Goal: Answer question/provide support

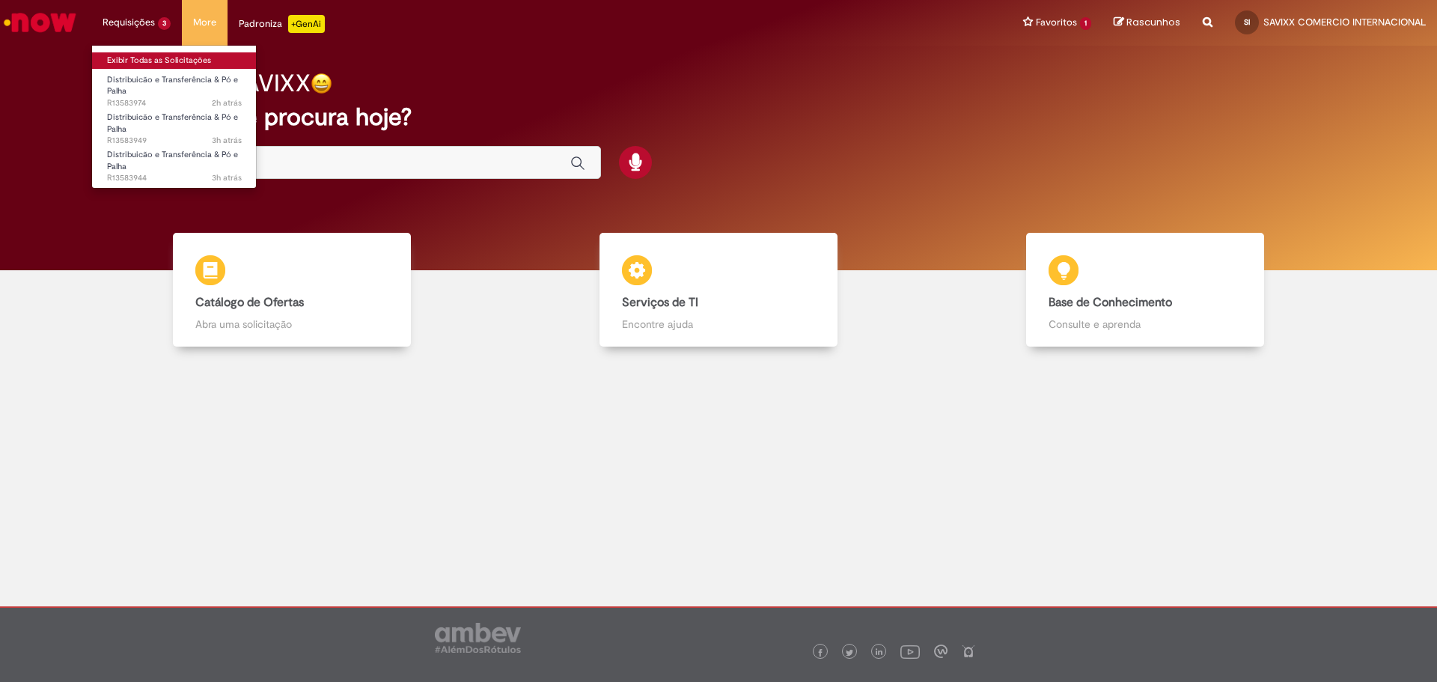
click at [173, 61] on link "Exibir Todas as Solicitações" at bounding box center [174, 60] width 165 height 16
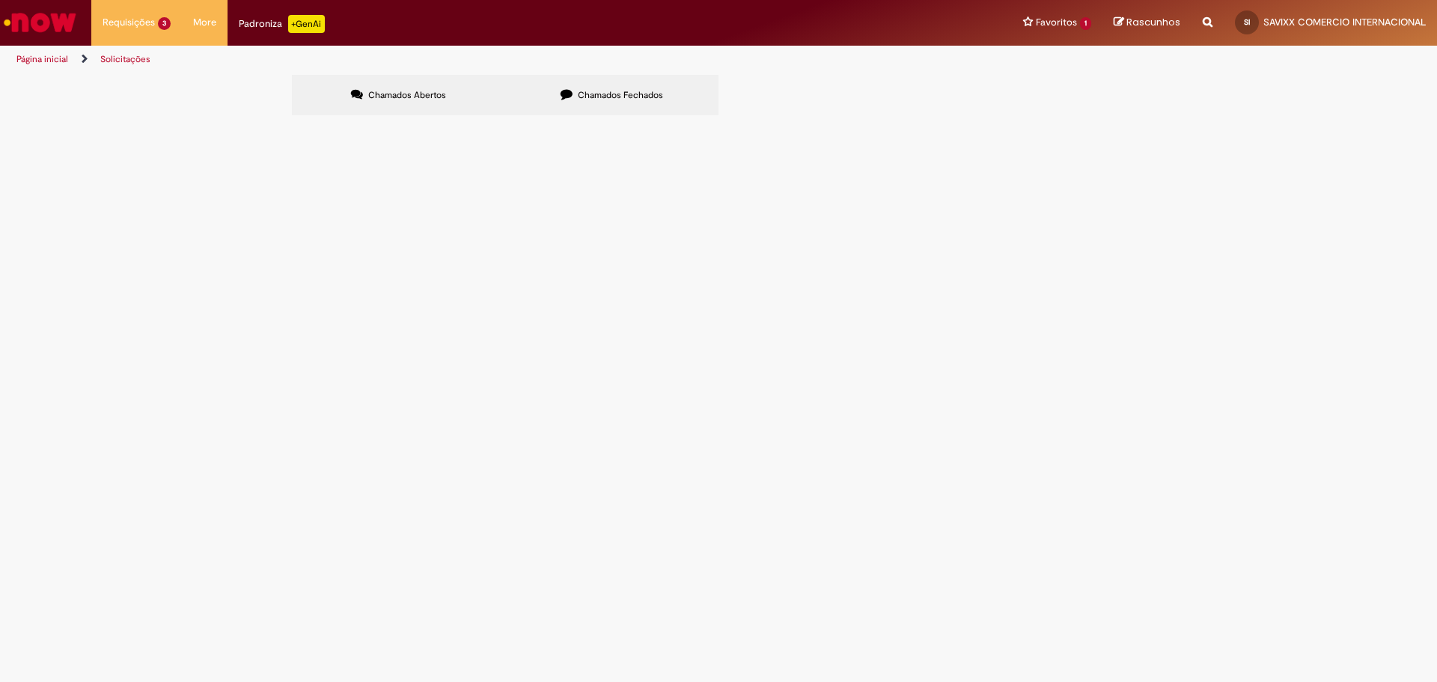
click at [0, 0] on td "Distribuicão e Transferência & Pó e Palha" at bounding box center [0, 0] width 0 height 0
click at [0, 0] on span "Distribuicão e Transferência & Pó e Palha" at bounding box center [0, 0] width 0 height 0
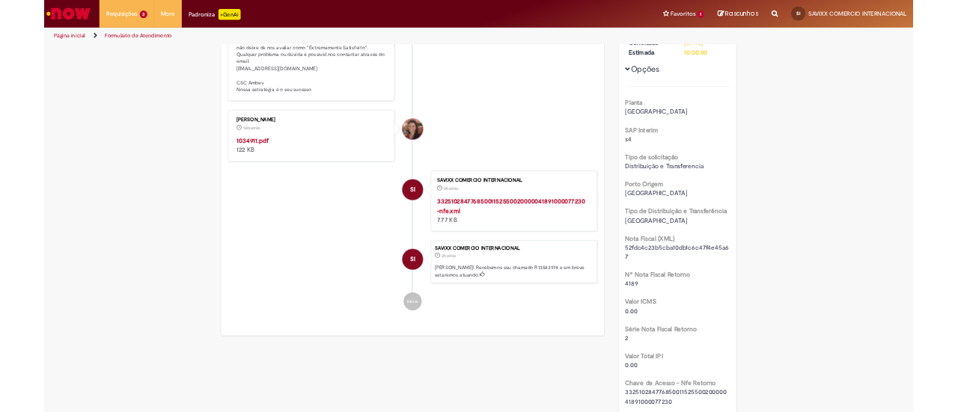
scroll to position [278, 0]
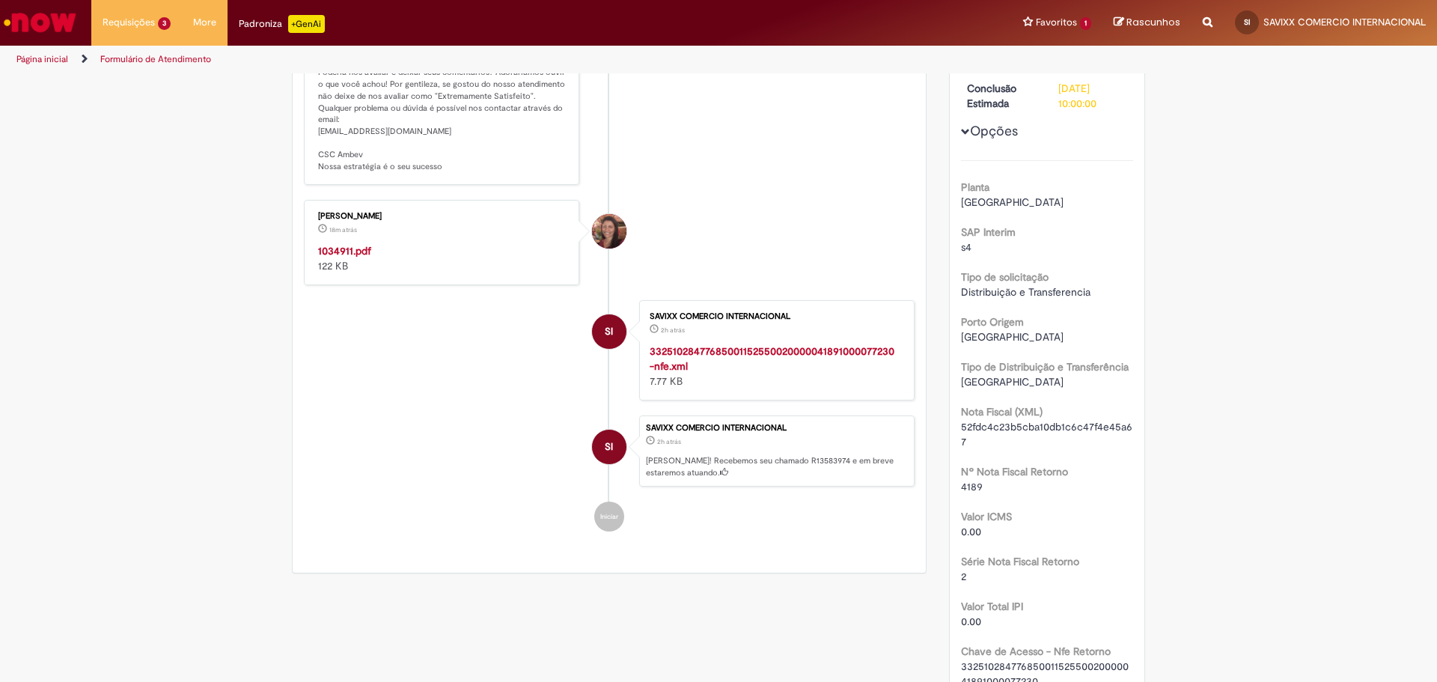
click at [341, 257] on strong "1034911.pdf" at bounding box center [344, 250] width 53 height 13
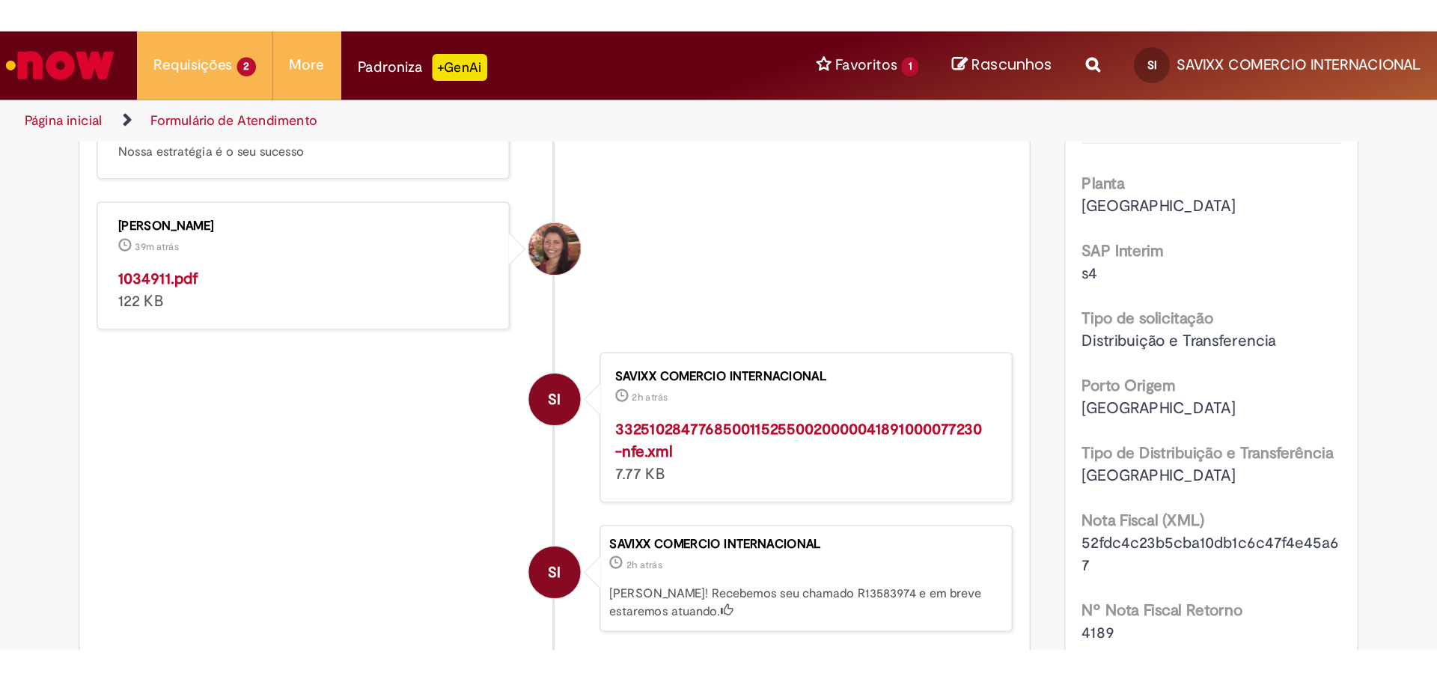
scroll to position [0, 0]
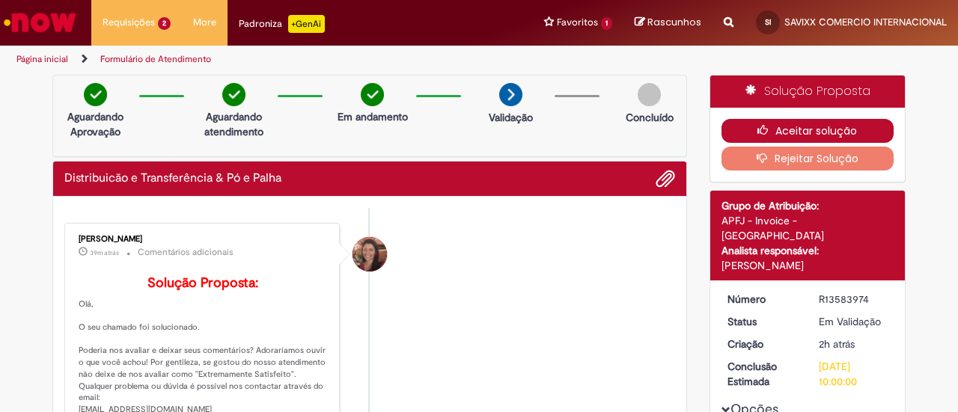
click at [773, 128] on button "Aceitar solução" at bounding box center [807, 131] width 173 height 24
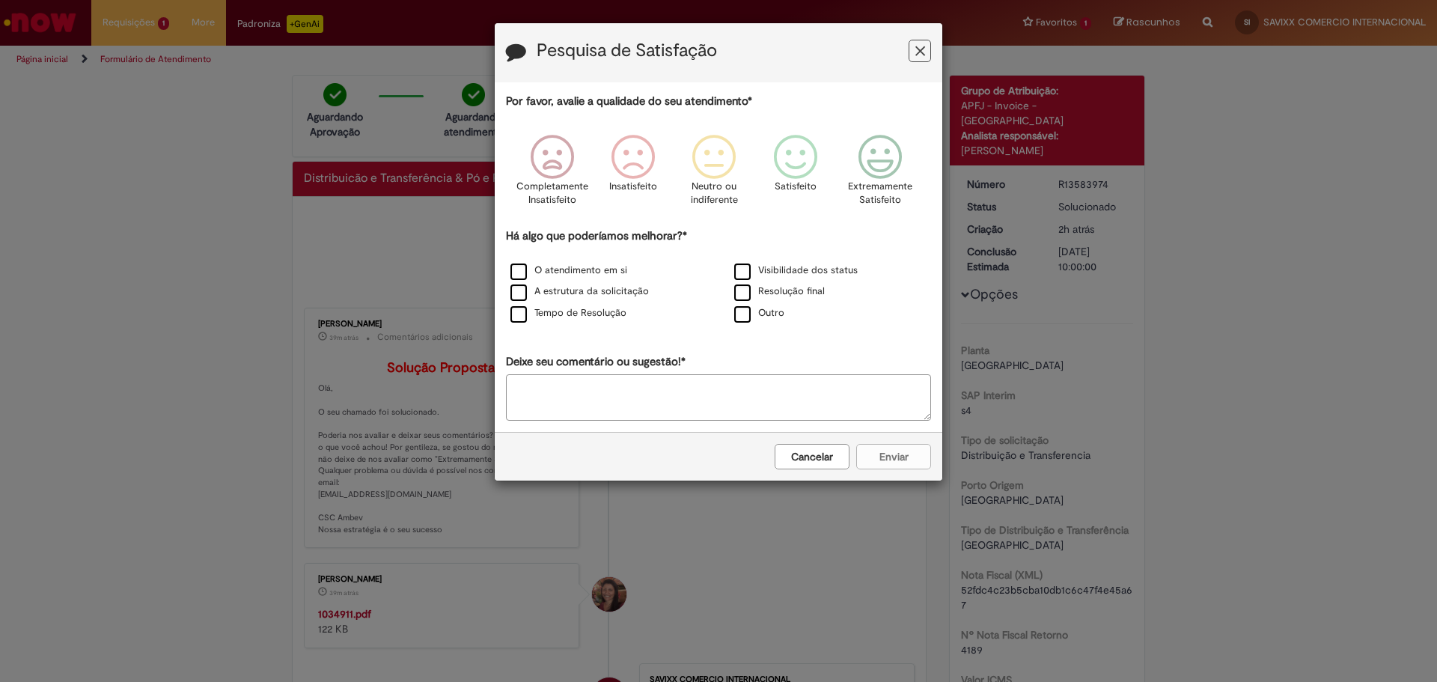
click at [902, 166] on icon "Feedback" at bounding box center [880, 157] width 56 height 45
click at [563, 272] on label "O atendimento em si" at bounding box center [568, 270] width 117 height 14
click at [918, 462] on button "Enviar" at bounding box center [893, 456] width 75 height 25
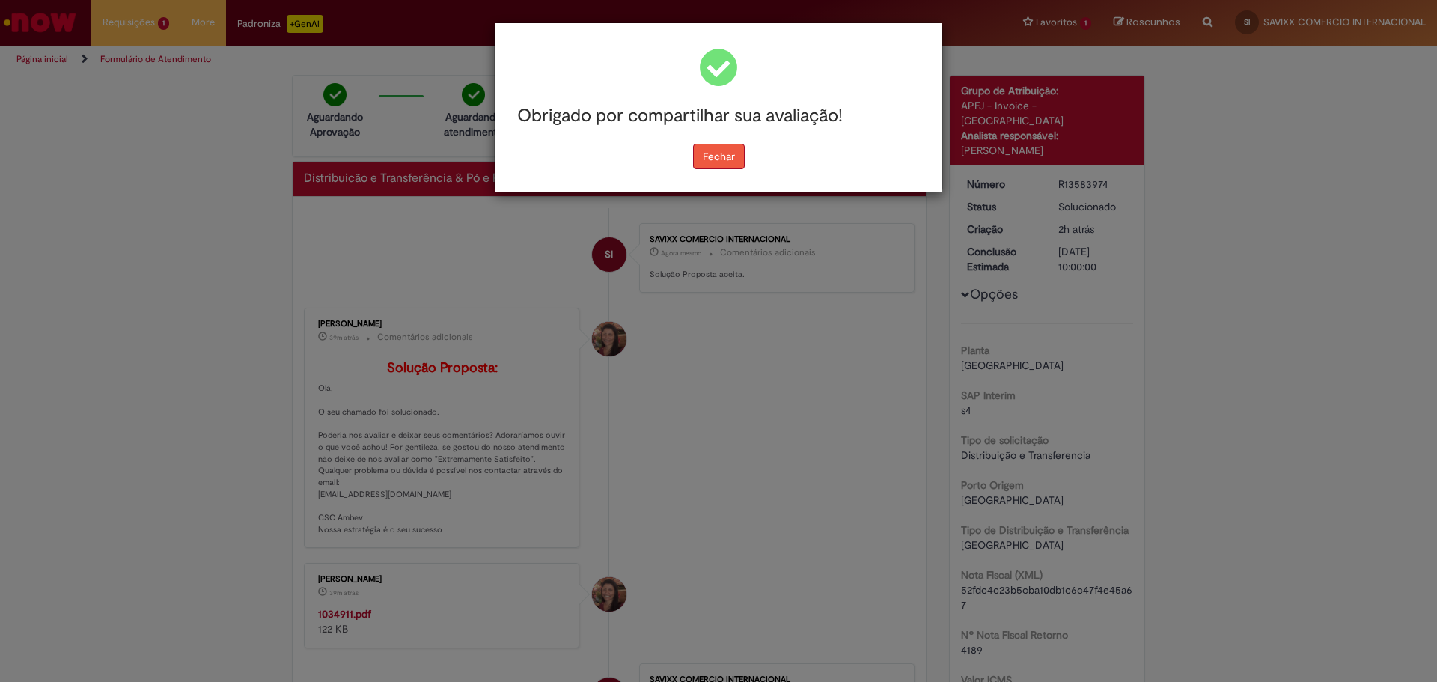
click at [699, 150] on button "Fechar" at bounding box center [719, 156] width 52 height 25
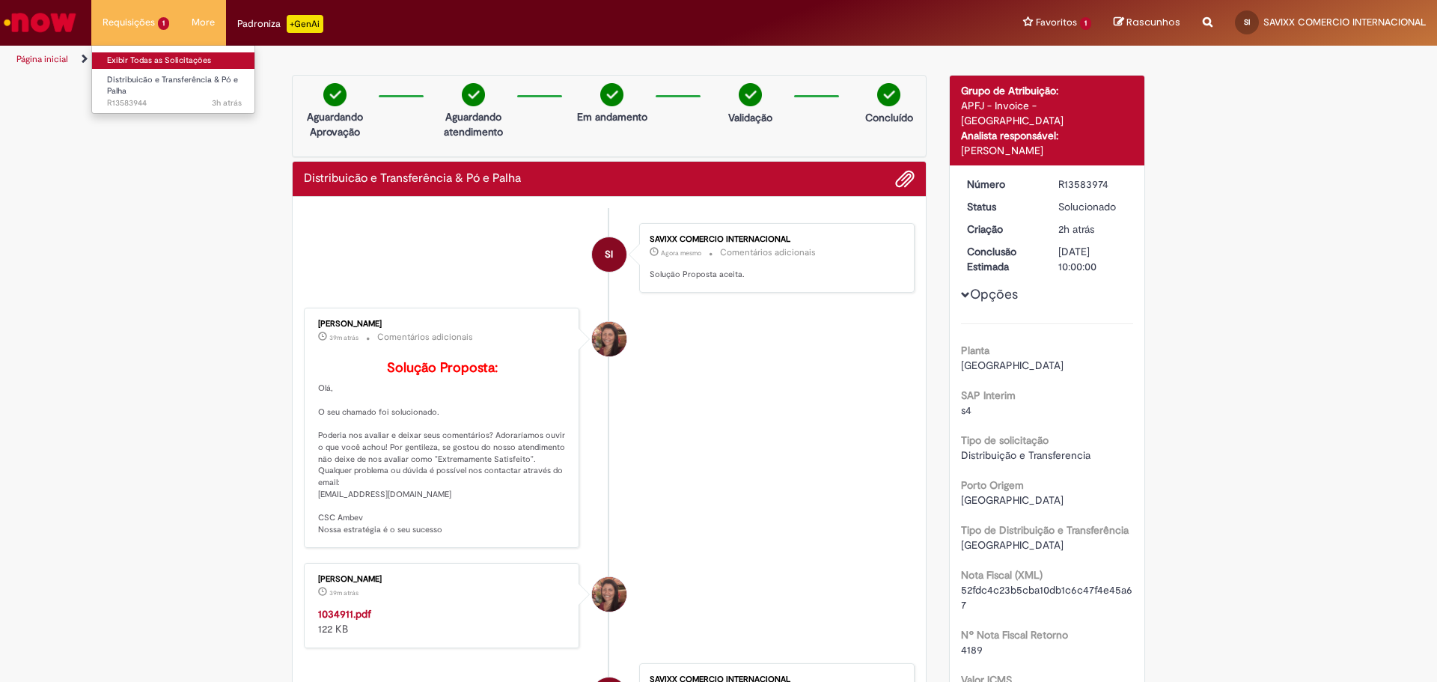
click at [147, 65] on link "Exibir Todas as Solicitações" at bounding box center [174, 60] width 165 height 16
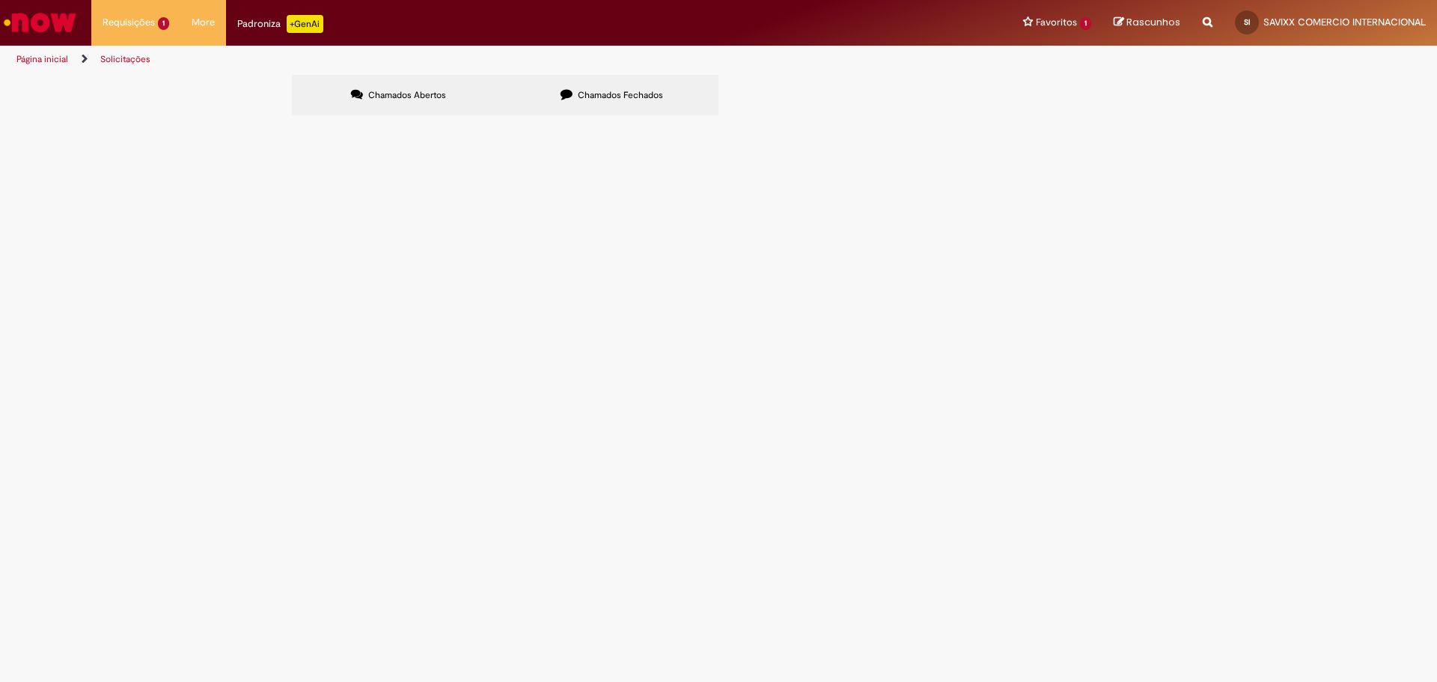
click at [0, 0] on span "Distribuicão e Transferência & Pó e Palha" at bounding box center [0, 0] width 0 height 0
click at [0, 0] on span "R13583944" at bounding box center [0, 0] width 0 height 0
